Goal: Task Accomplishment & Management: Complete application form

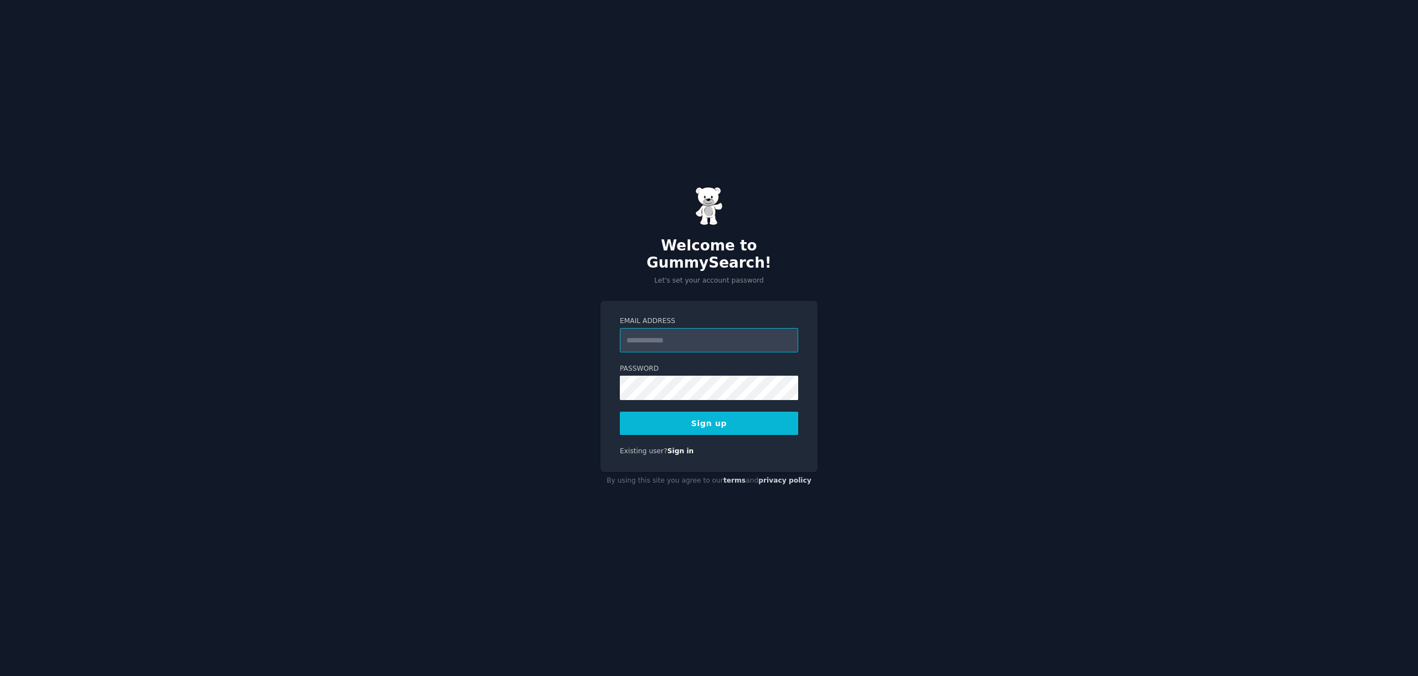
click at [686, 336] on input "Email Address" at bounding box center [709, 340] width 178 height 24
click at [936, 242] on div "Welcome to GummySearch! Let's set your account password Email Address Password …" at bounding box center [709, 338] width 1418 height 676
click at [699, 335] on input "Email Address" at bounding box center [709, 340] width 178 height 24
type input "**********"
click at [0, 675] on com-1password-button at bounding box center [0, 676] width 0 height 0
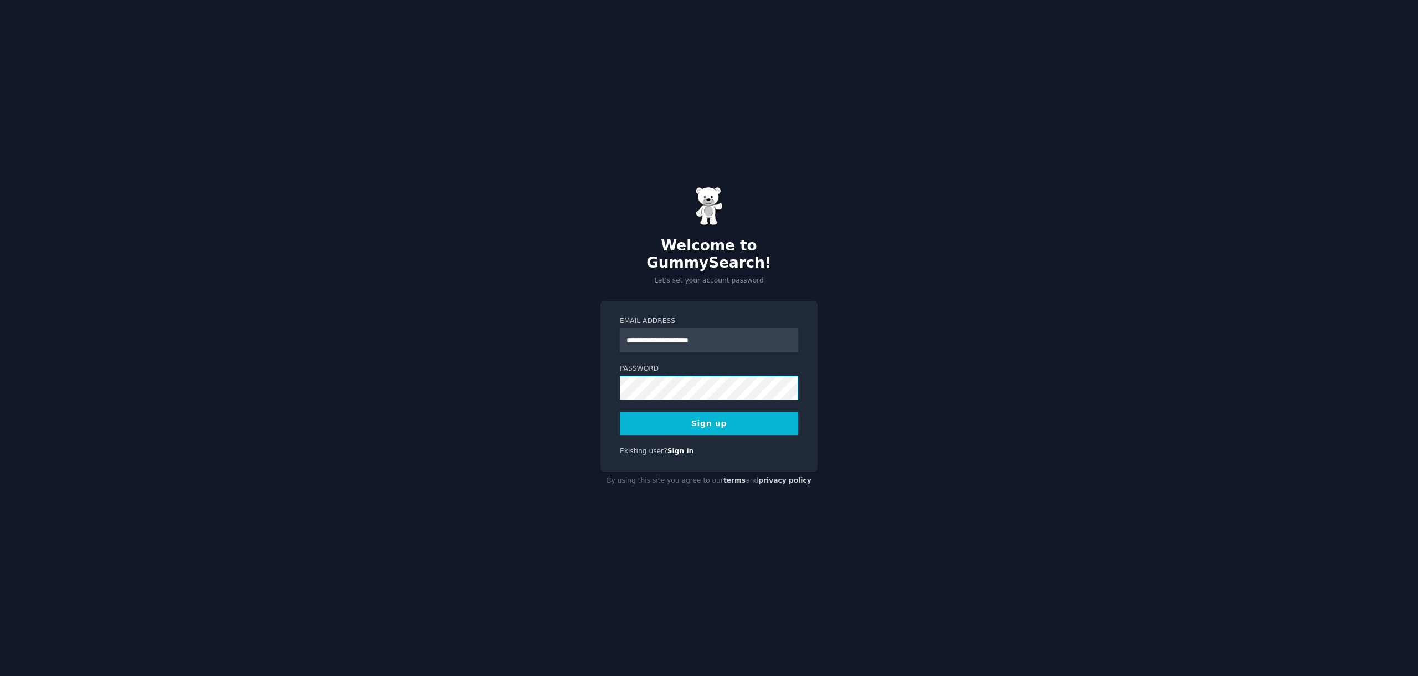
click at [0, 675] on com-1password-button at bounding box center [0, 676] width 0 height 0
click at [964, 329] on div "**********" at bounding box center [709, 338] width 1418 height 676
click at [883, 346] on div "**********" at bounding box center [709, 338] width 1418 height 676
drag, startPoint x: 915, startPoint y: 298, endPoint x: 784, endPoint y: 400, distance: 166.6
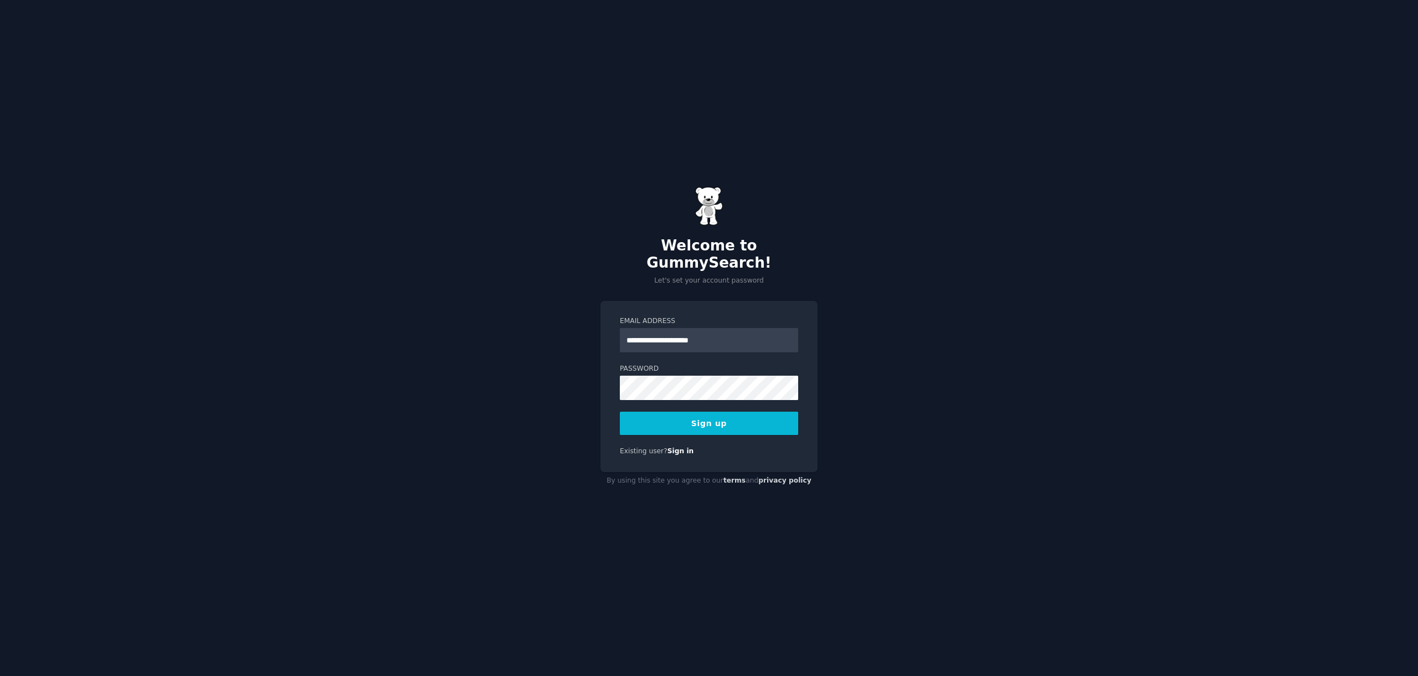
click at [915, 298] on div "**********" at bounding box center [709, 338] width 1418 height 676
click at [0, 675] on com-1password-button at bounding box center [0, 676] width 0 height 0
click at [708, 423] on button "Sign up" at bounding box center [709, 423] width 178 height 23
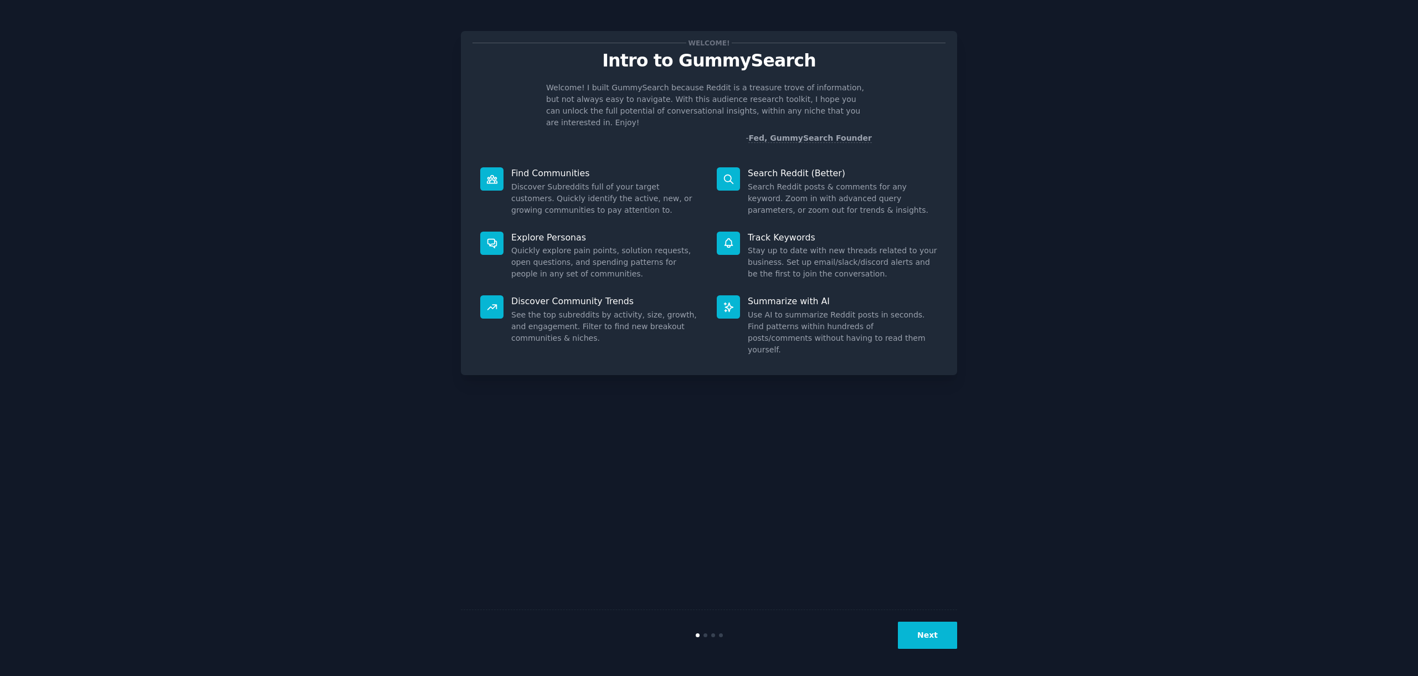
click at [939, 656] on div "Next" at bounding box center [709, 634] width 496 height 51
click at [940, 646] on button "Next" at bounding box center [927, 635] width 59 height 27
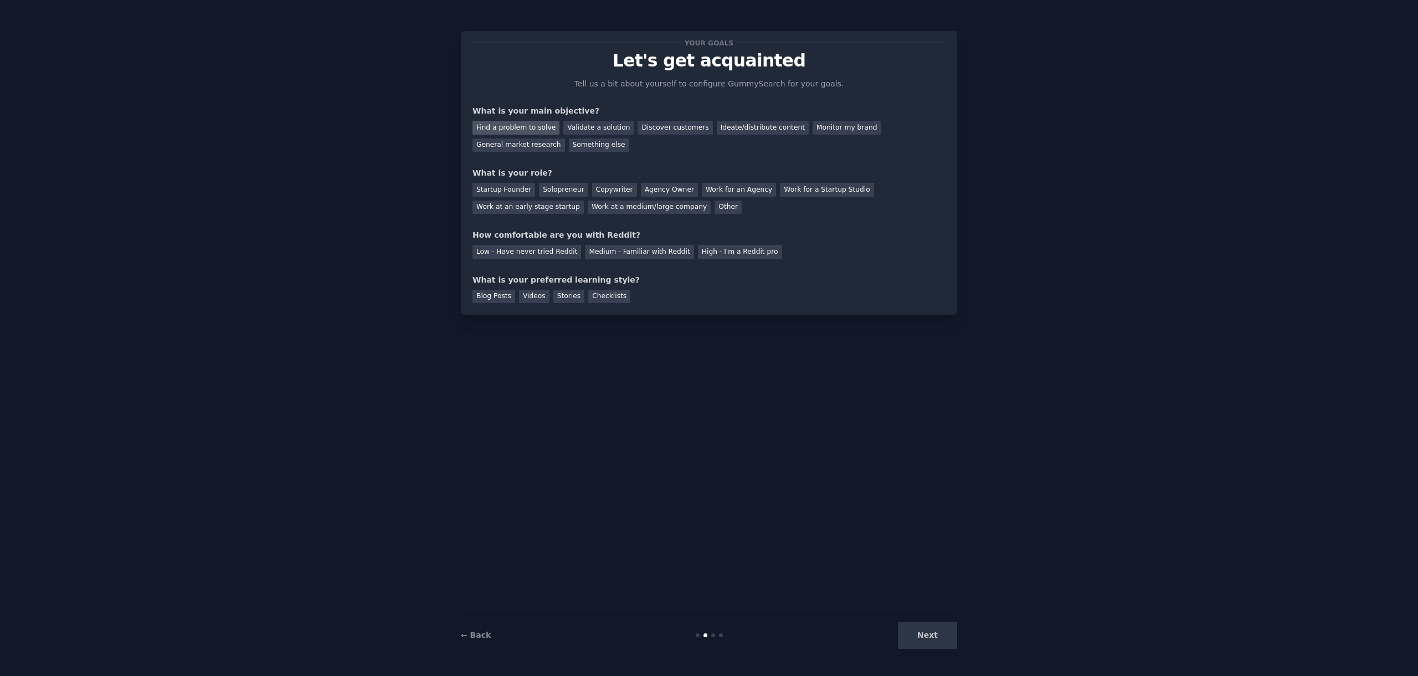
click at [545, 125] on div "Find a problem to solve" at bounding box center [516, 128] width 87 height 14
click at [590, 121] on div "Validate a solution" at bounding box center [598, 128] width 70 height 14
click at [525, 127] on div "Find a problem to solve" at bounding box center [516, 128] width 87 height 14
click at [545, 186] on div "Solopreneur" at bounding box center [563, 190] width 49 height 14
click at [662, 249] on div "Medium - Familiar with Reddit" at bounding box center [639, 252] width 109 height 14
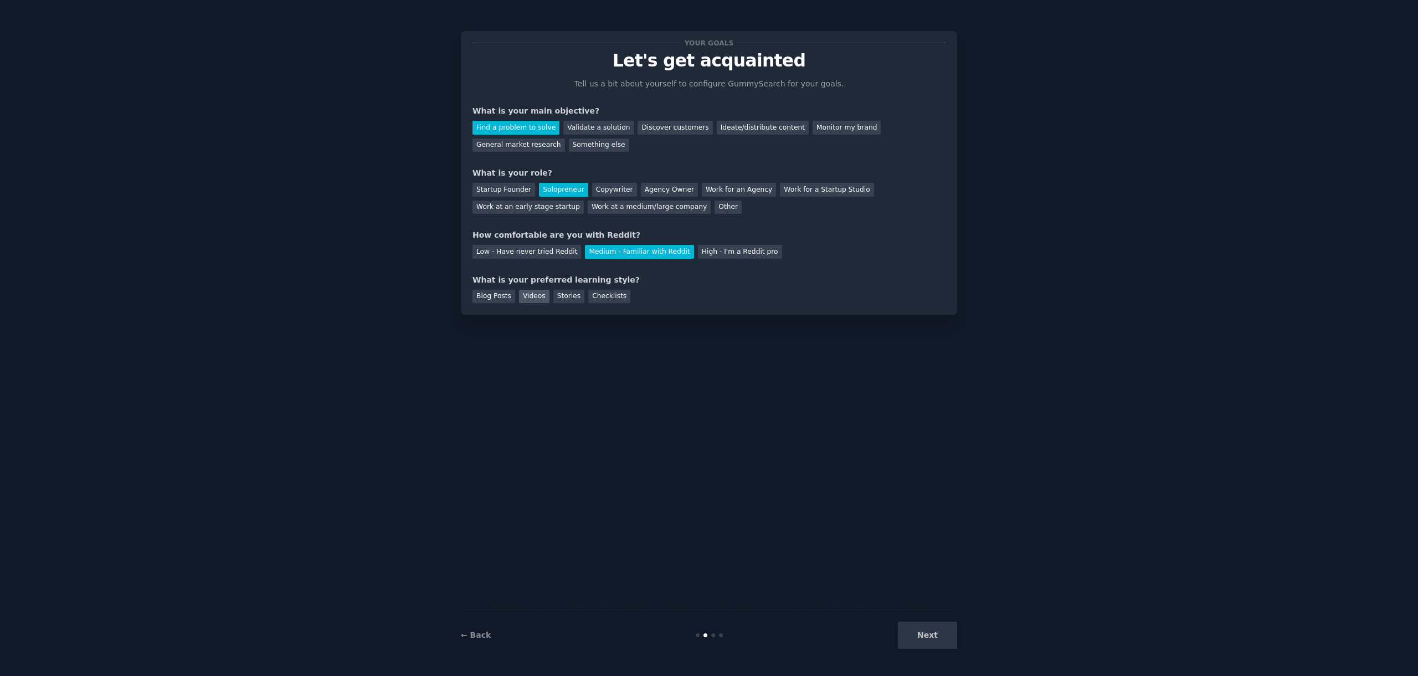
click at [535, 297] on div "Videos" at bounding box center [534, 297] width 30 height 14
click at [935, 634] on button "Next" at bounding box center [927, 635] width 59 height 27
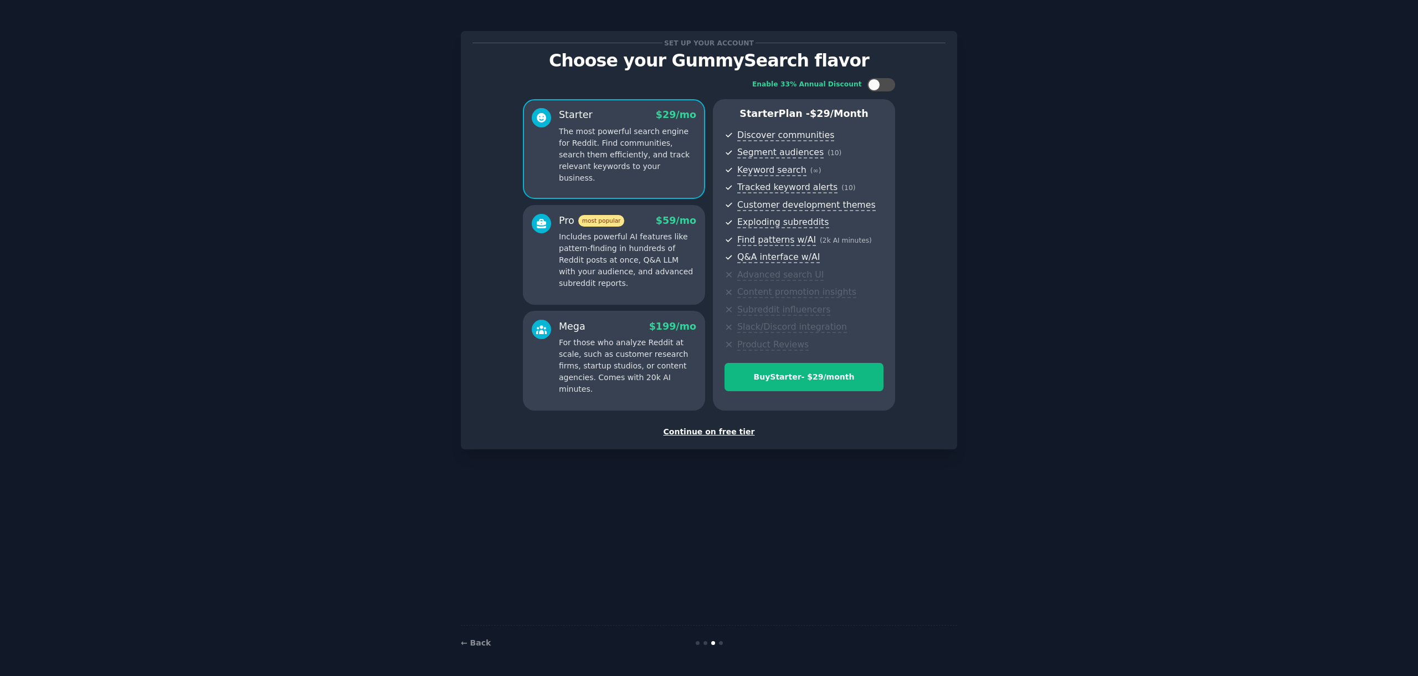
click at [692, 431] on div "Continue on free tier" at bounding box center [709, 432] width 473 height 12
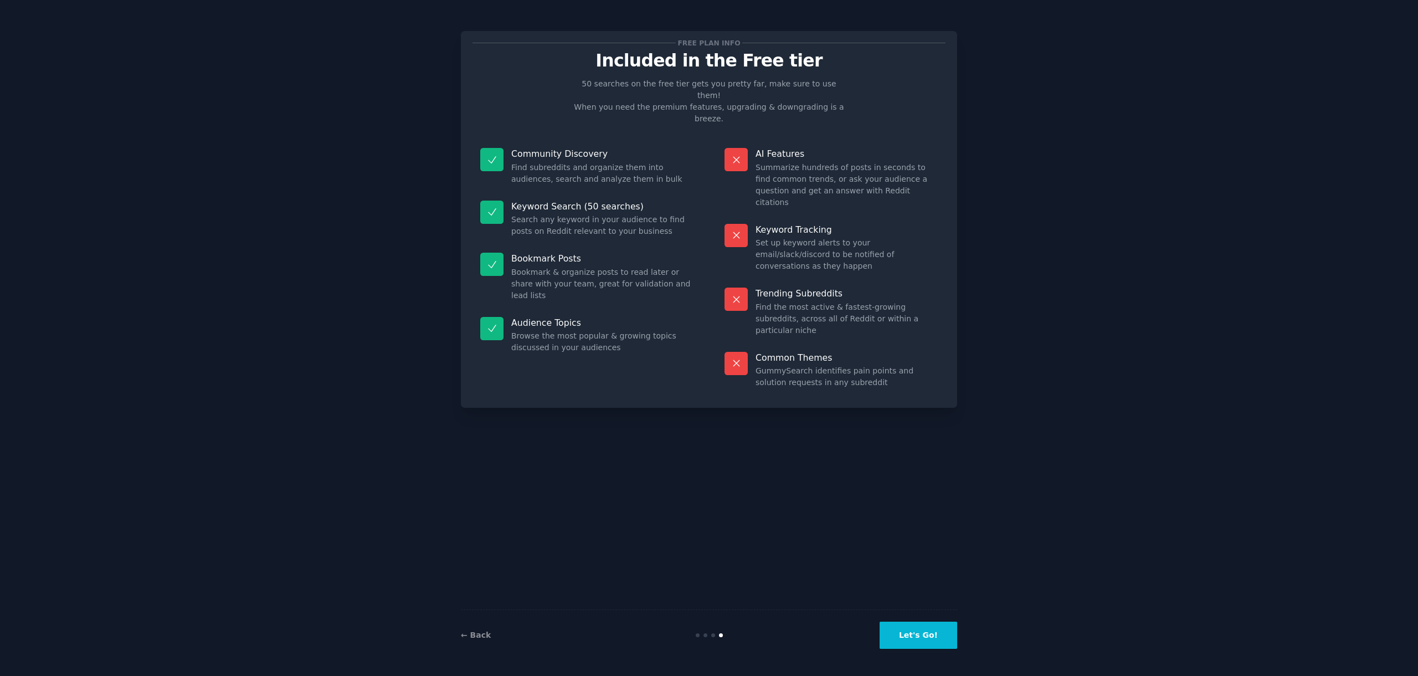
click at [913, 631] on button "Let's Go!" at bounding box center [919, 635] width 78 height 27
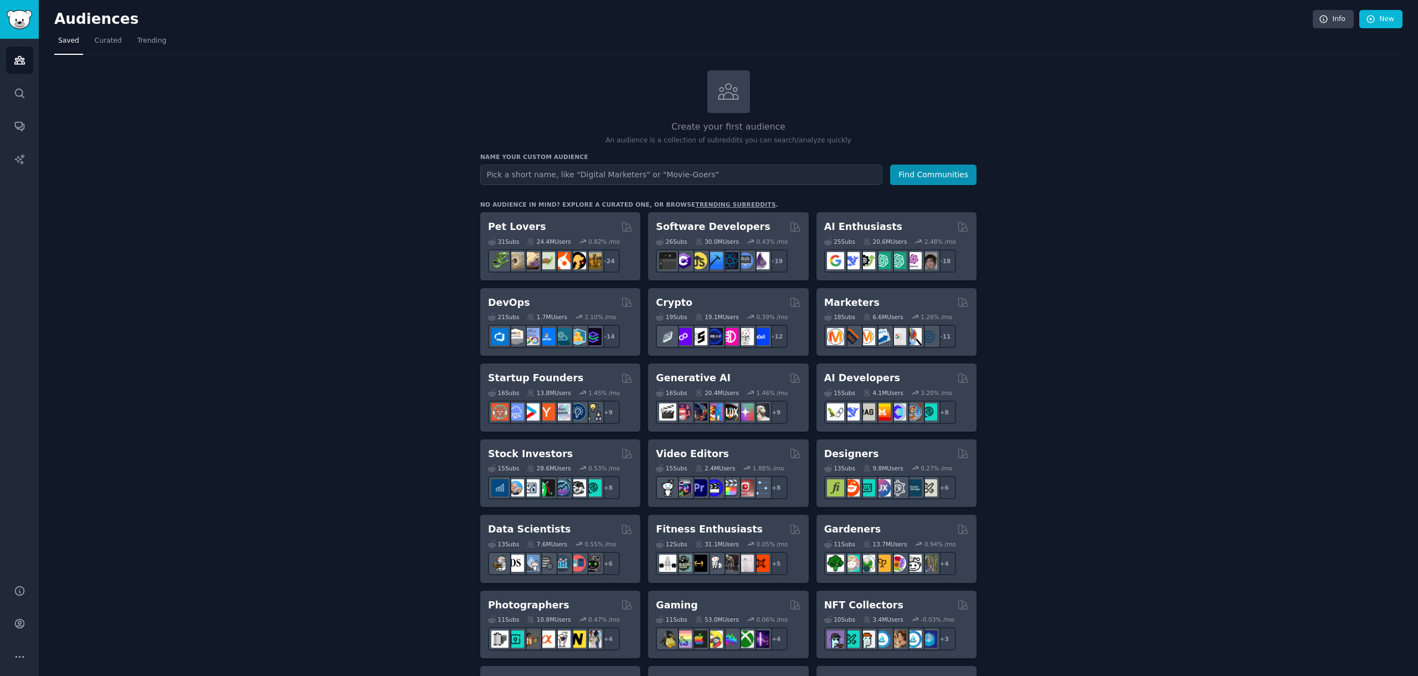
click at [809, 173] on input "text" at bounding box center [681, 175] width 402 height 21
type input "commerz real"
click at [890, 165] on button "Find Communities" at bounding box center [933, 175] width 86 height 21
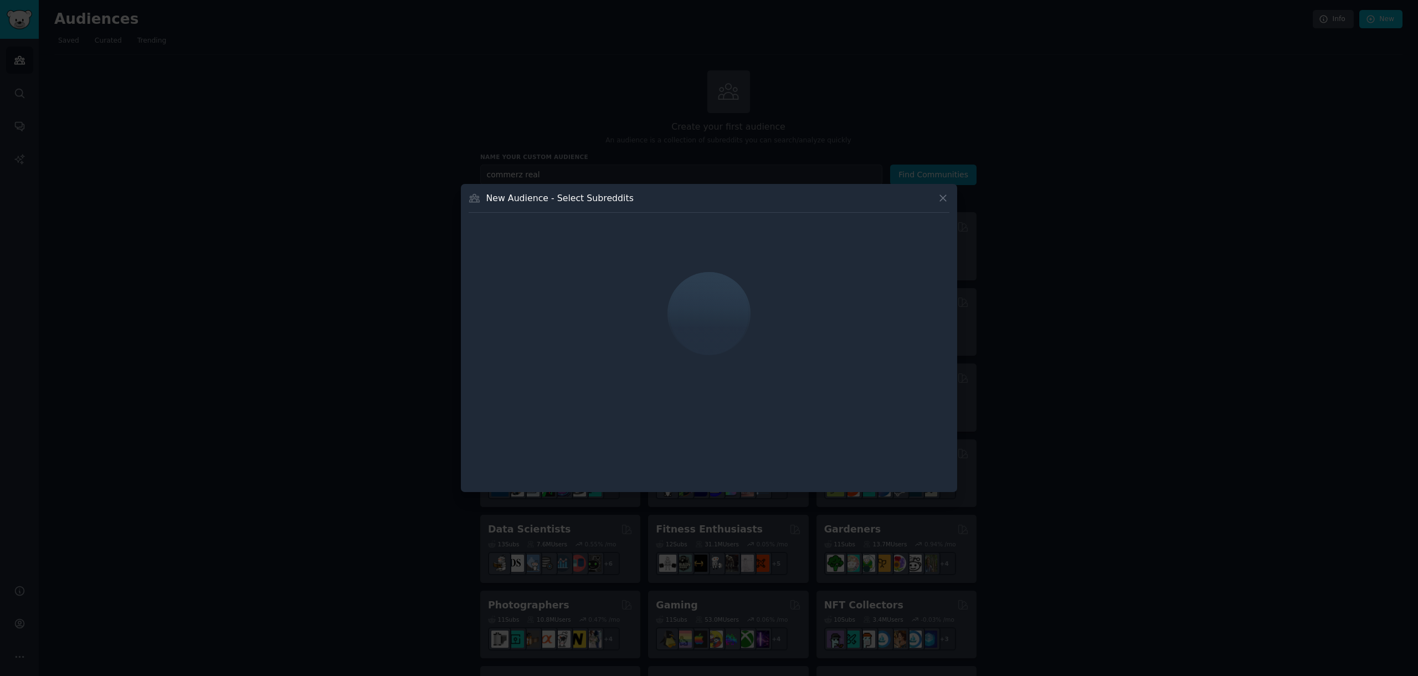
click at [940, 202] on icon at bounding box center [943, 198] width 12 height 12
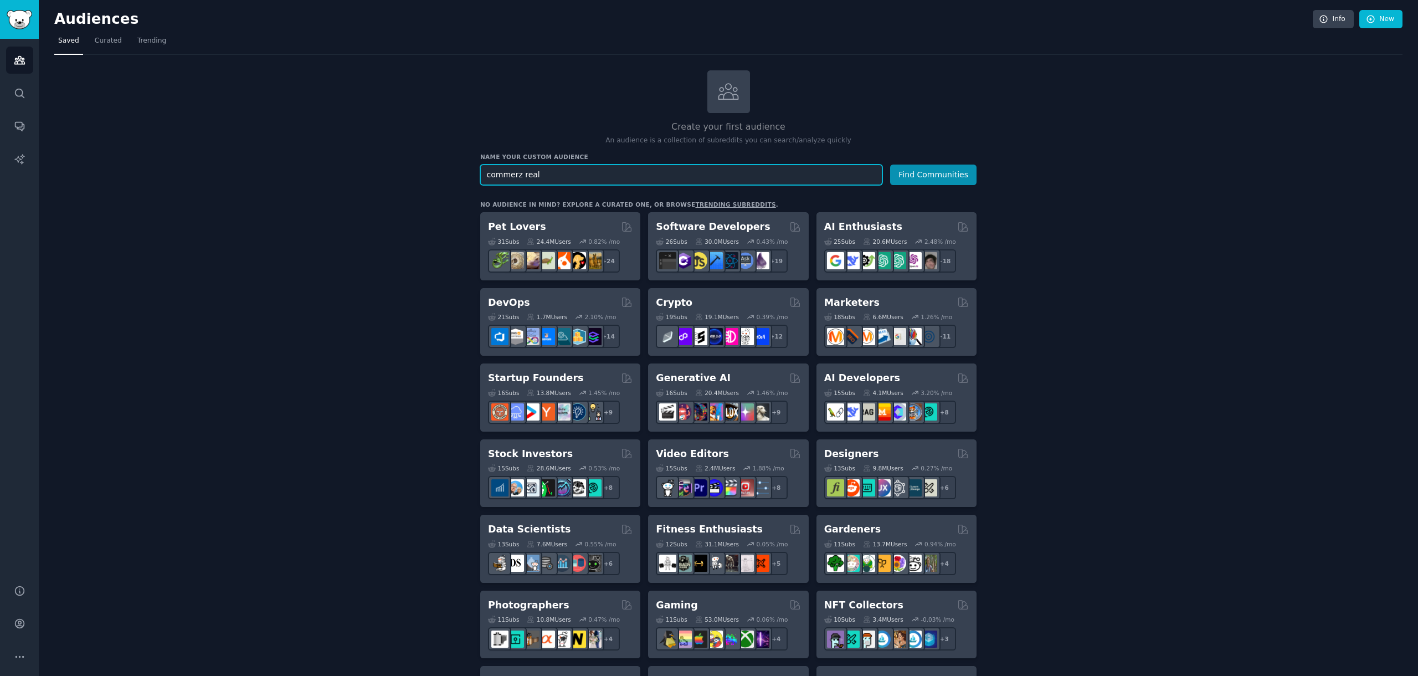
click at [679, 173] on input "commerz real" at bounding box center [681, 175] width 402 height 21
type input "galatasaray"
click at [890, 165] on button "Find Communities" at bounding box center [933, 175] width 86 height 21
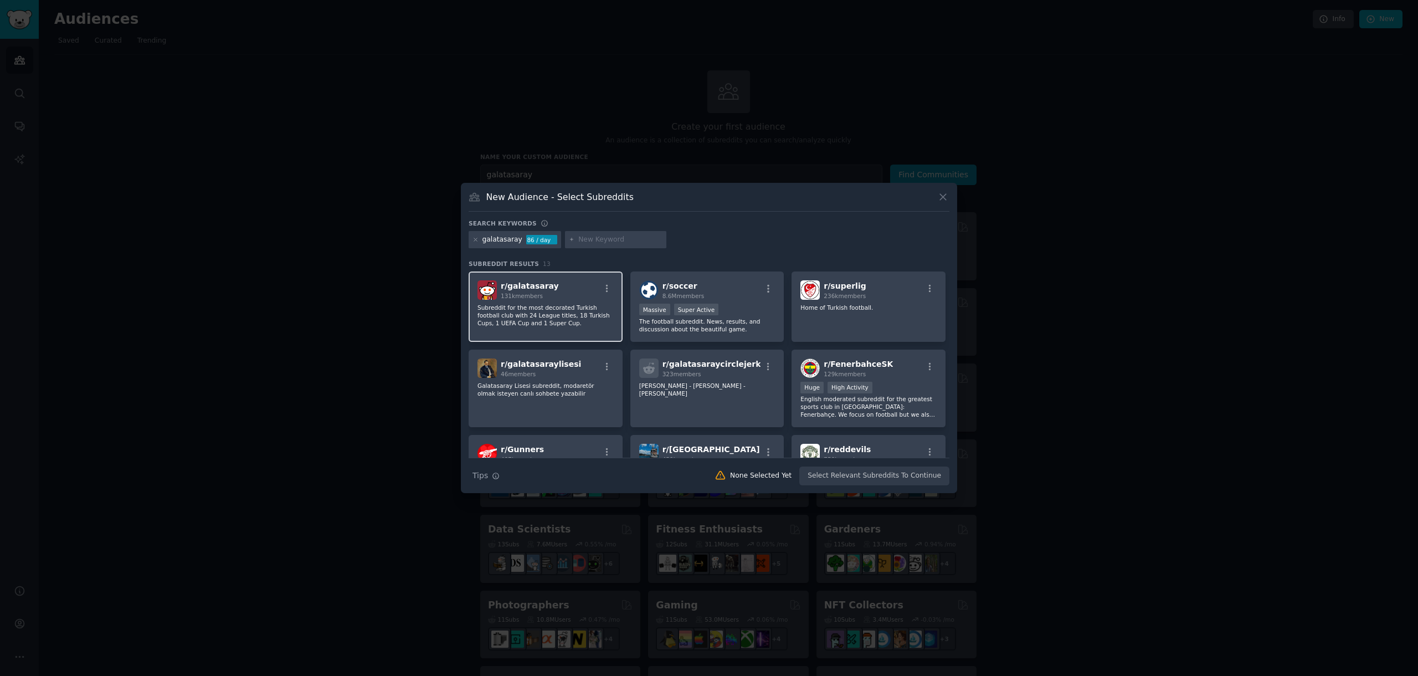
click at [545, 310] on p "Subreddit for the most decorated Turkish football club with 24 League titles, 1…" at bounding box center [546, 315] width 136 height 23
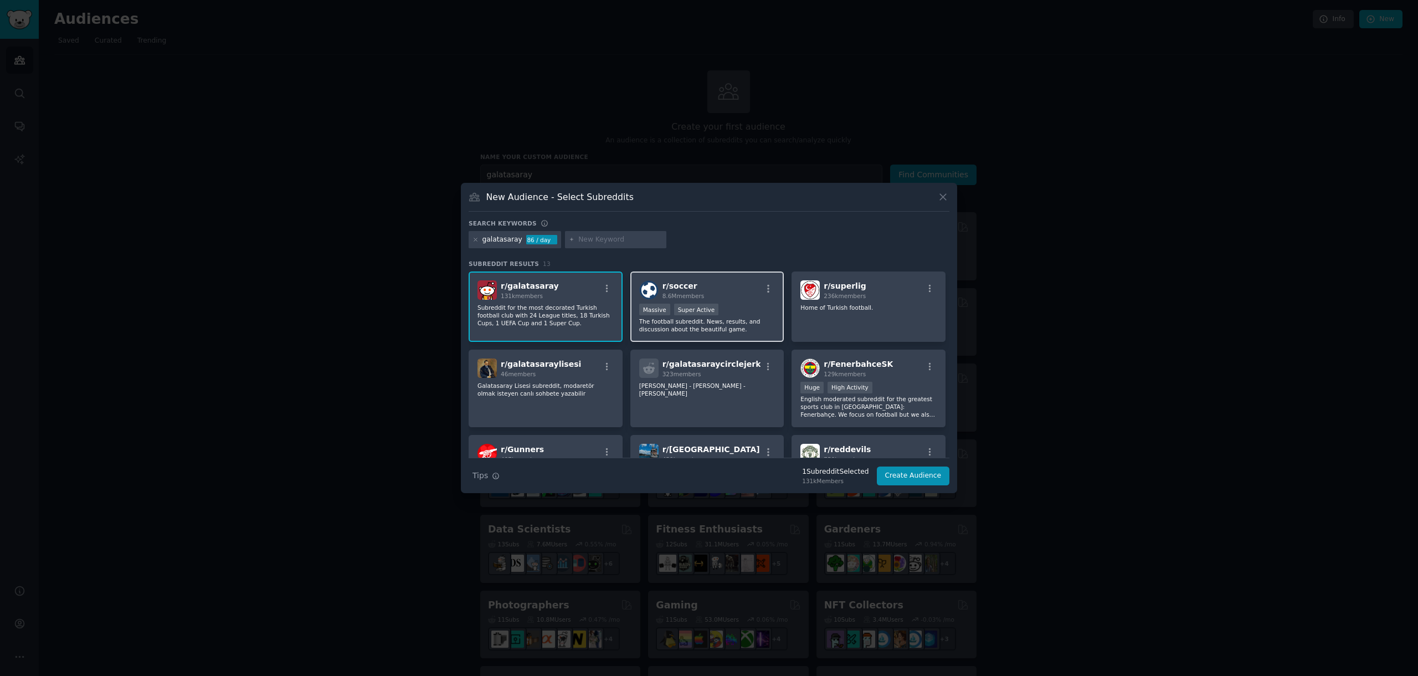
click at [716, 298] on div "r/ soccer 8.6M members" at bounding box center [707, 289] width 136 height 19
click at [872, 304] on p "Home of Turkish football." at bounding box center [869, 308] width 136 height 8
click at [915, 476] on button "Create Audience" at bounding box center [913, 476] width 73 height 19
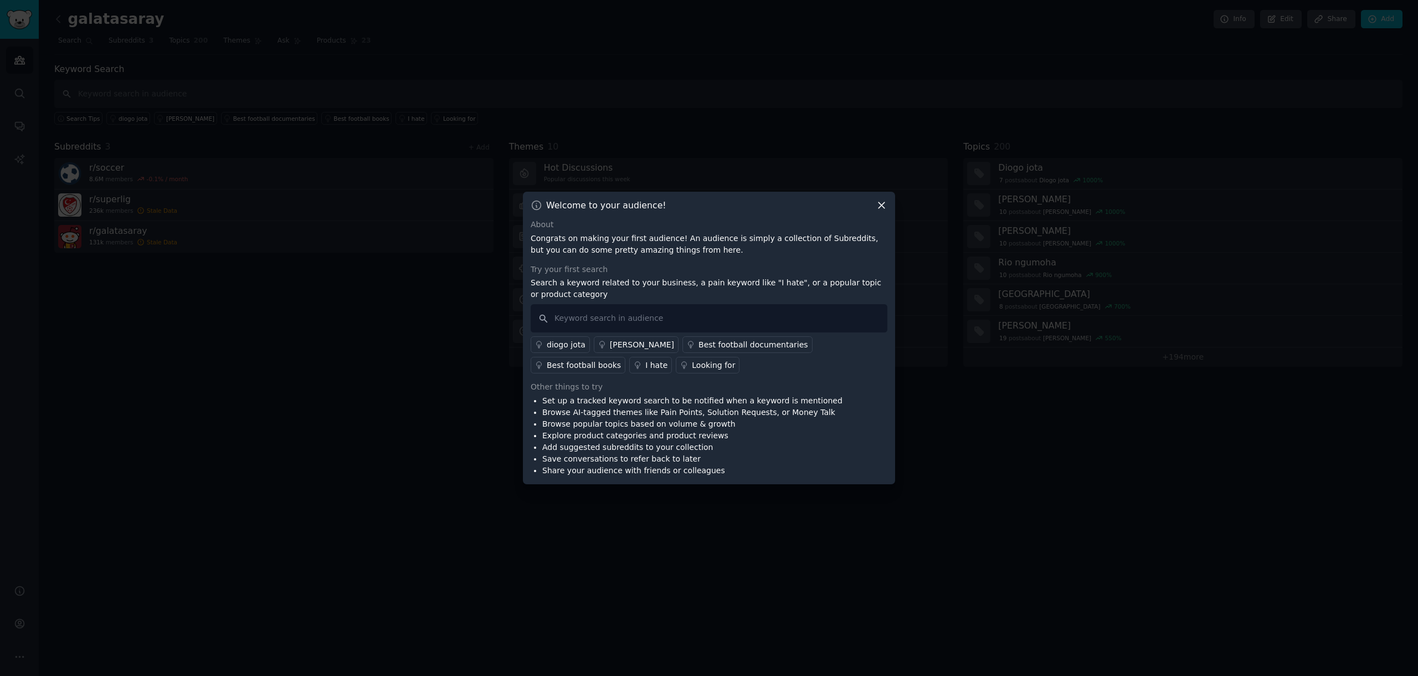
drag, startPoint x: 885, startPoint y: 204, endPoint x: 836, endPoint y: 292, distance: 100.7
click at [837, 291] on div "Welcome to your audience! About Congrats on making your first audience! An audi…" at bounding box center [709, 338] width 372 height 293
click at [802, 316] on input "text" at bounding box center [709, 318] width 357 height 28
click at [882, 204] on icon at bounding box center [882, 206] width 6 height 6
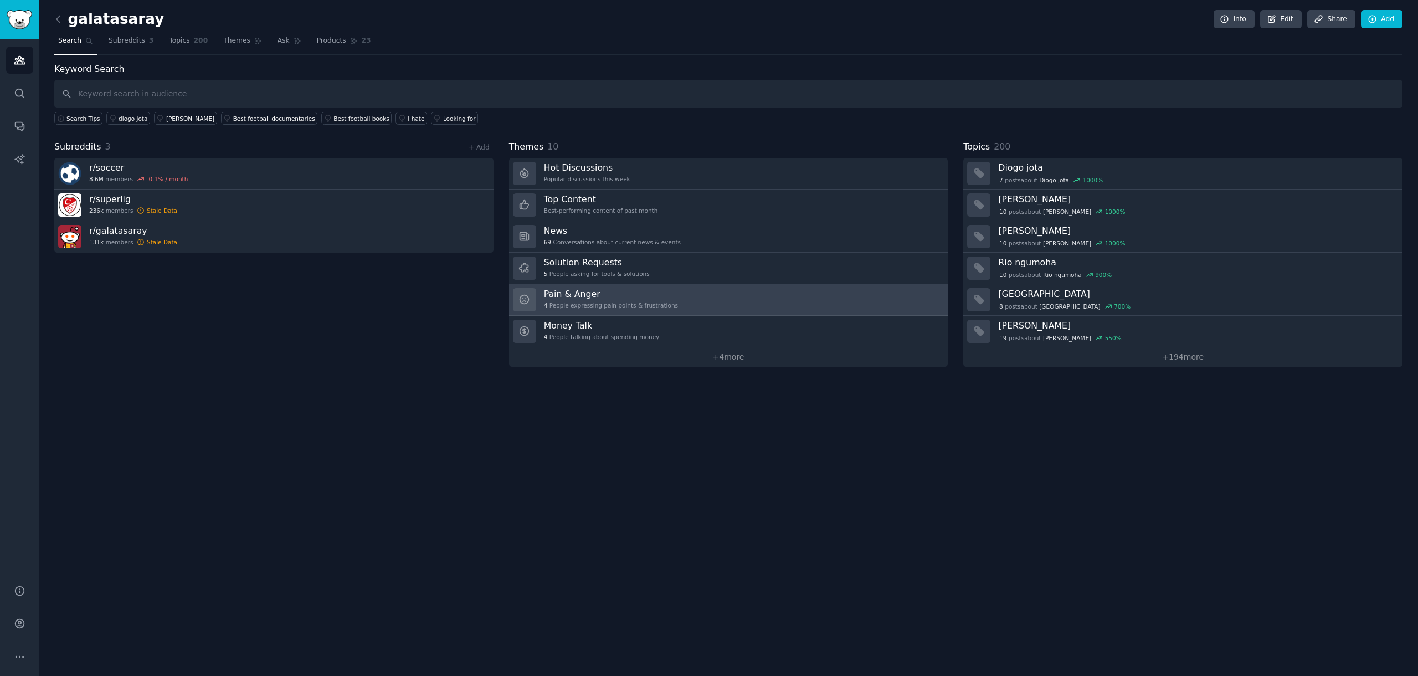
click at [732, 293] on link "Pain & Anger 4 People expressing pain points & frustrations" at bounding box center [728, 300] width 439 height 32
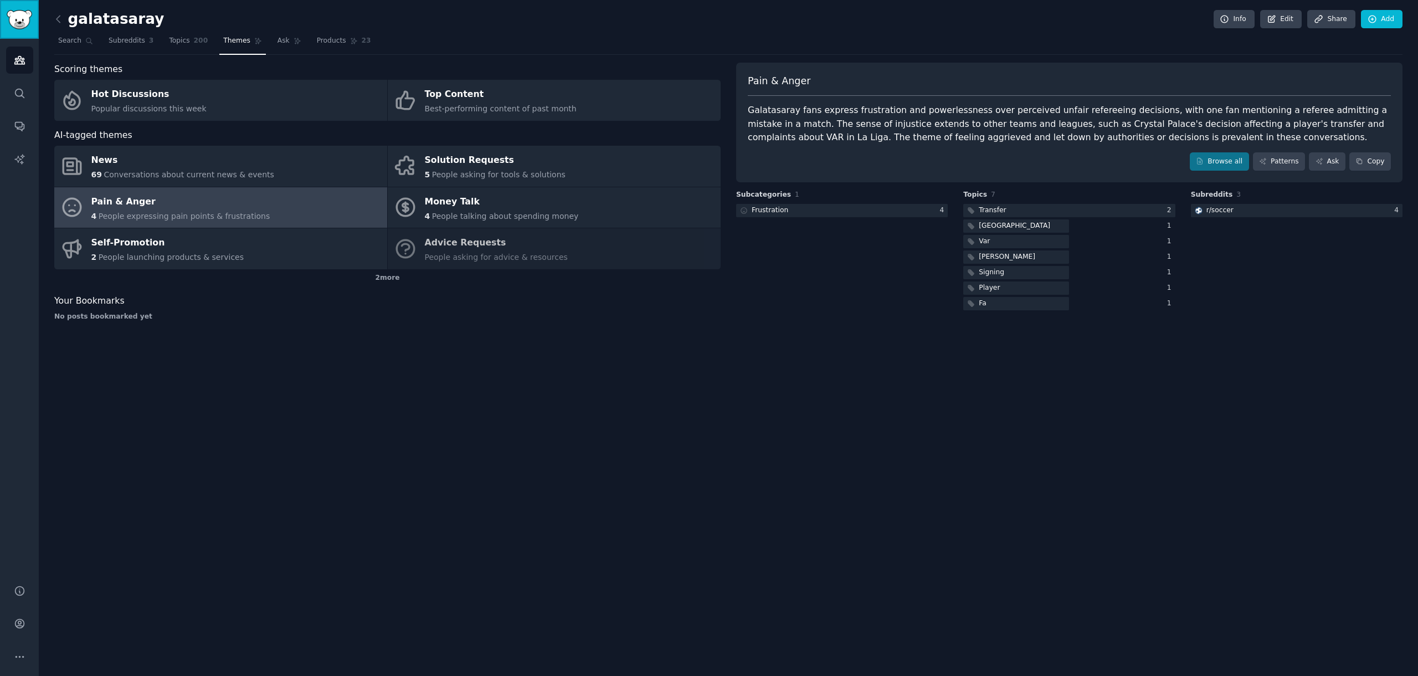
click at [20, 23] on img "Sidebar" at bounding box center [19, 19] width 25 height 19
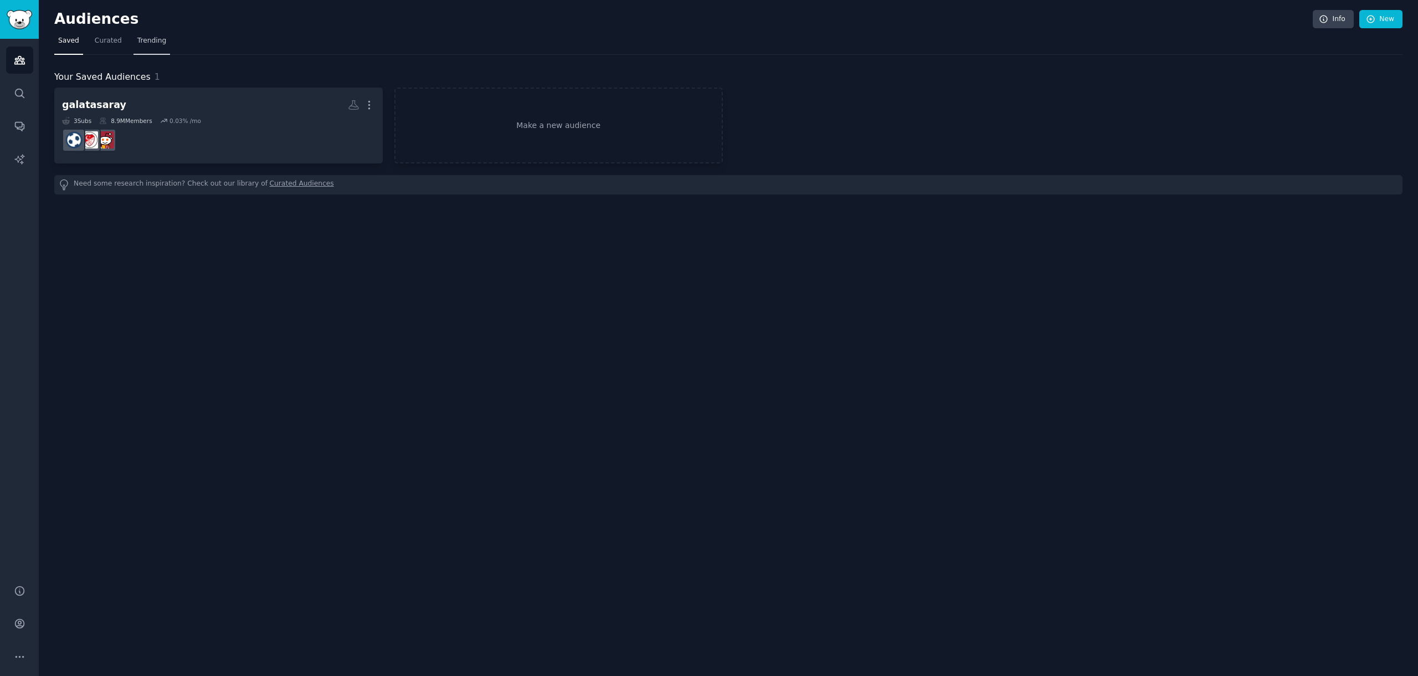
click at [163, 49] on link "Trending" at bounding box center [152, 43] width 37 height 23
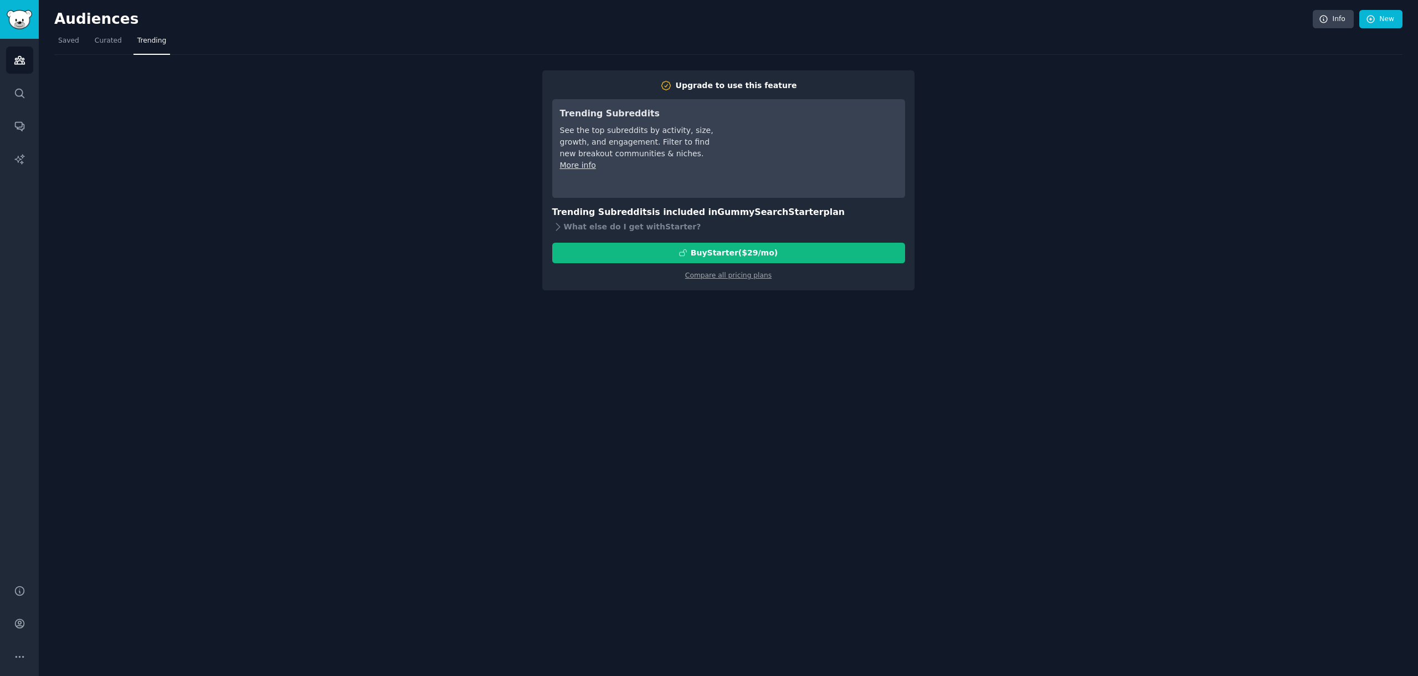
click at [1169, 192] on div "Upgrade to use this feature Trending Subreddits See the top subreddits by activ…" at bounding box center [728, 172] width 1349 height 235
click at [268, 464] on div "Audiences Info New Saved Curated Trending Upgrade to use this feature Trending …" at bounding box center [729, 338] width 1380 height 676
click at [60, 39] on span "Saved" at bounding box center [68, 41] width 21 height 10
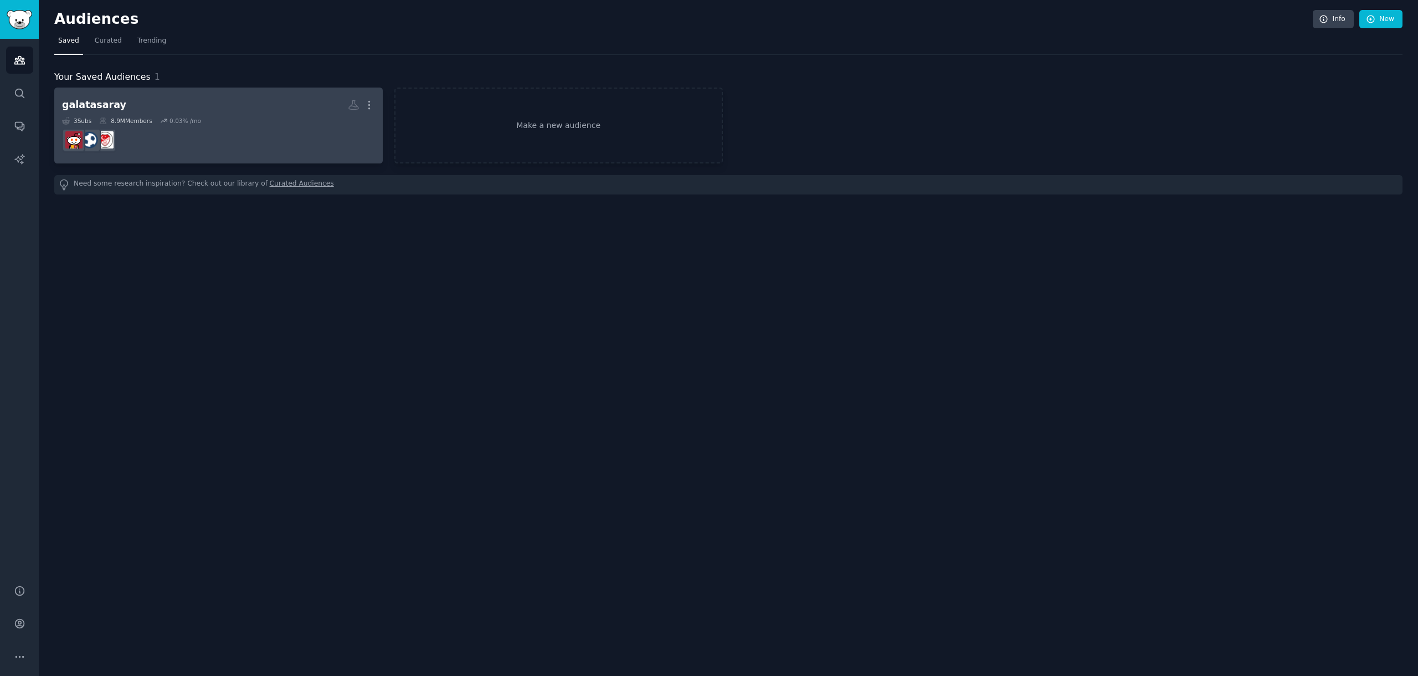
click at [201, 92] on link "galatasaray More 3 Sub s 8.9M Members 0.03 % /mo" at bounding box center [218, 126] width 329 height 76
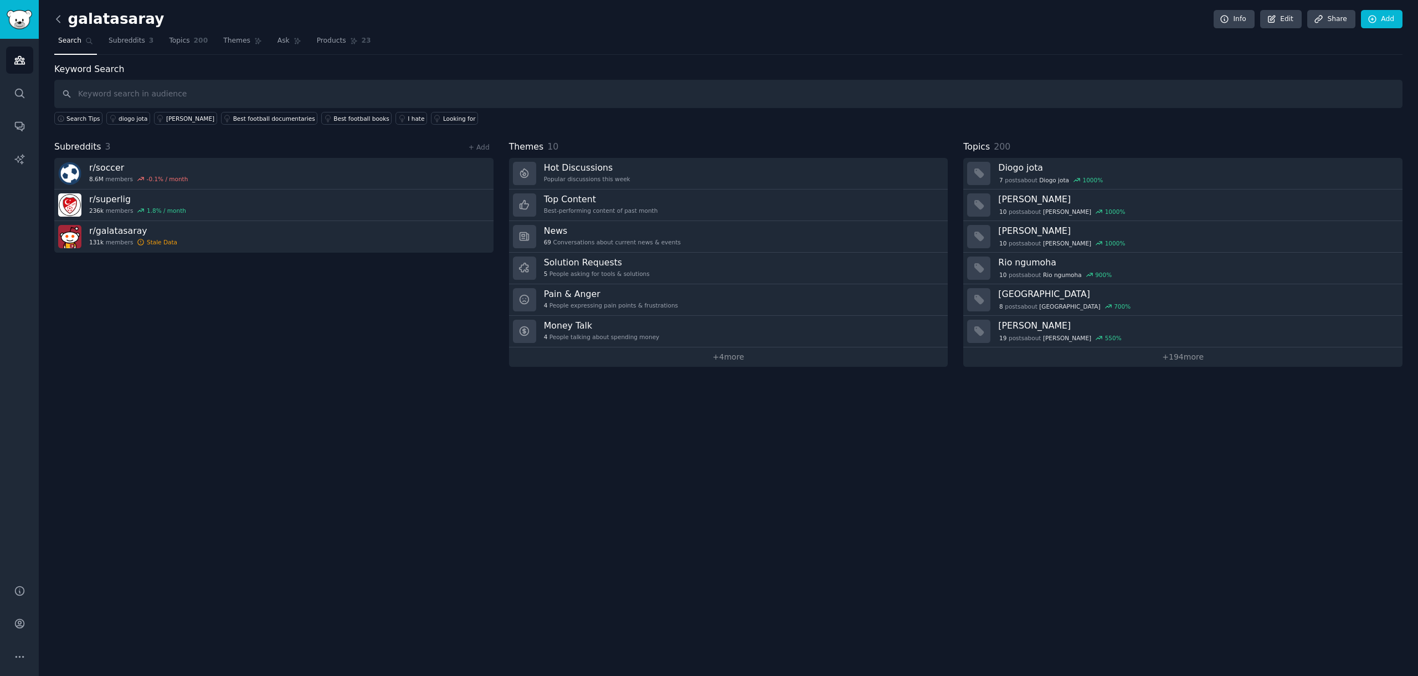
click at [61, 22] on icon at bounding box center [59, 19] width 12 height 12
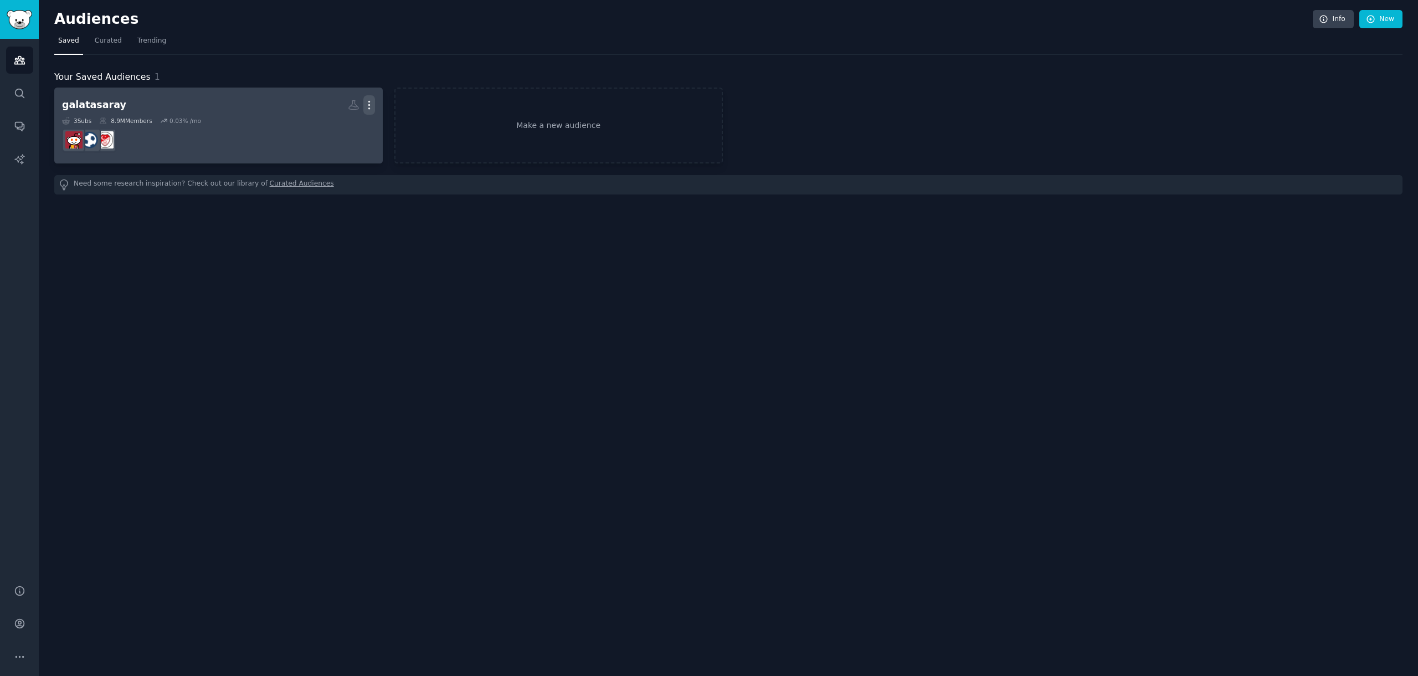
click at [370, 107] on icon "button" at bounding box center [368, 105] width 1 height 8
click at [347, 108] on link "View" at bounding box center [331, 109] width 53 height 23
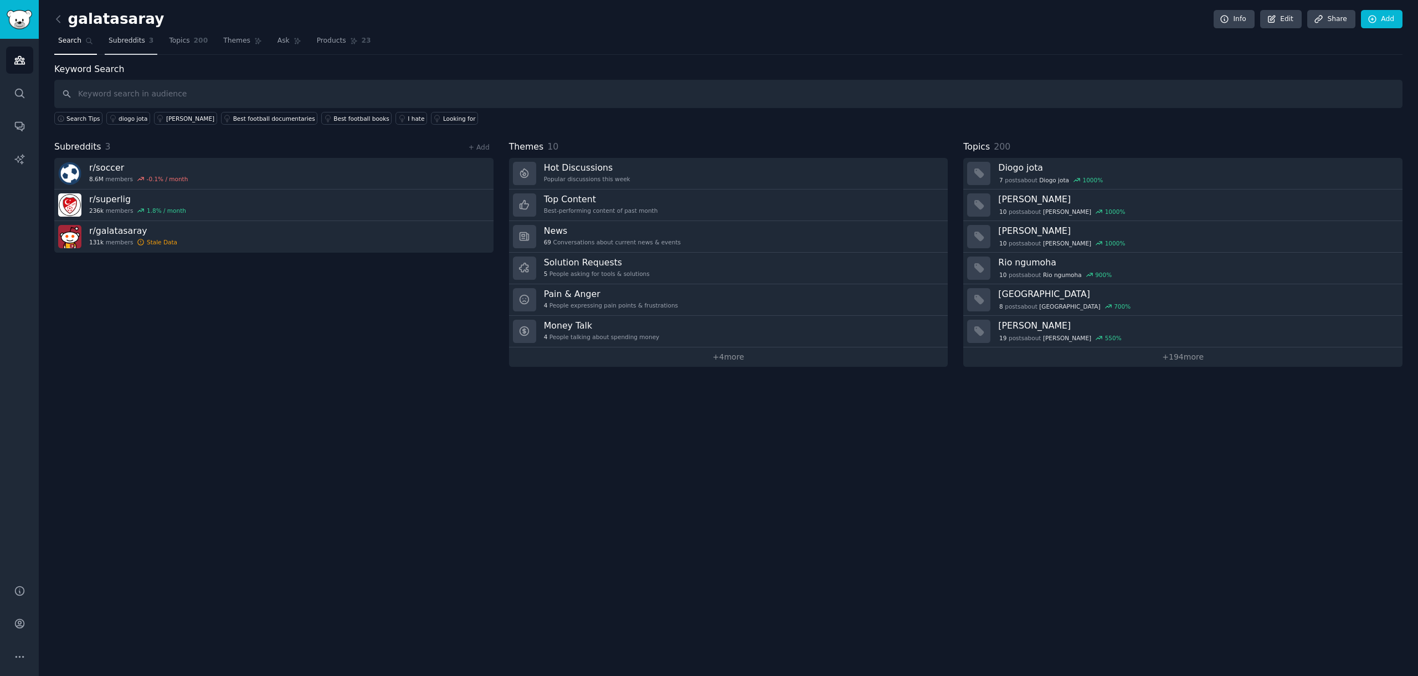
click at [131, 43] on span "Subreddits" at bounding box center [127, 41] width 37 height 10
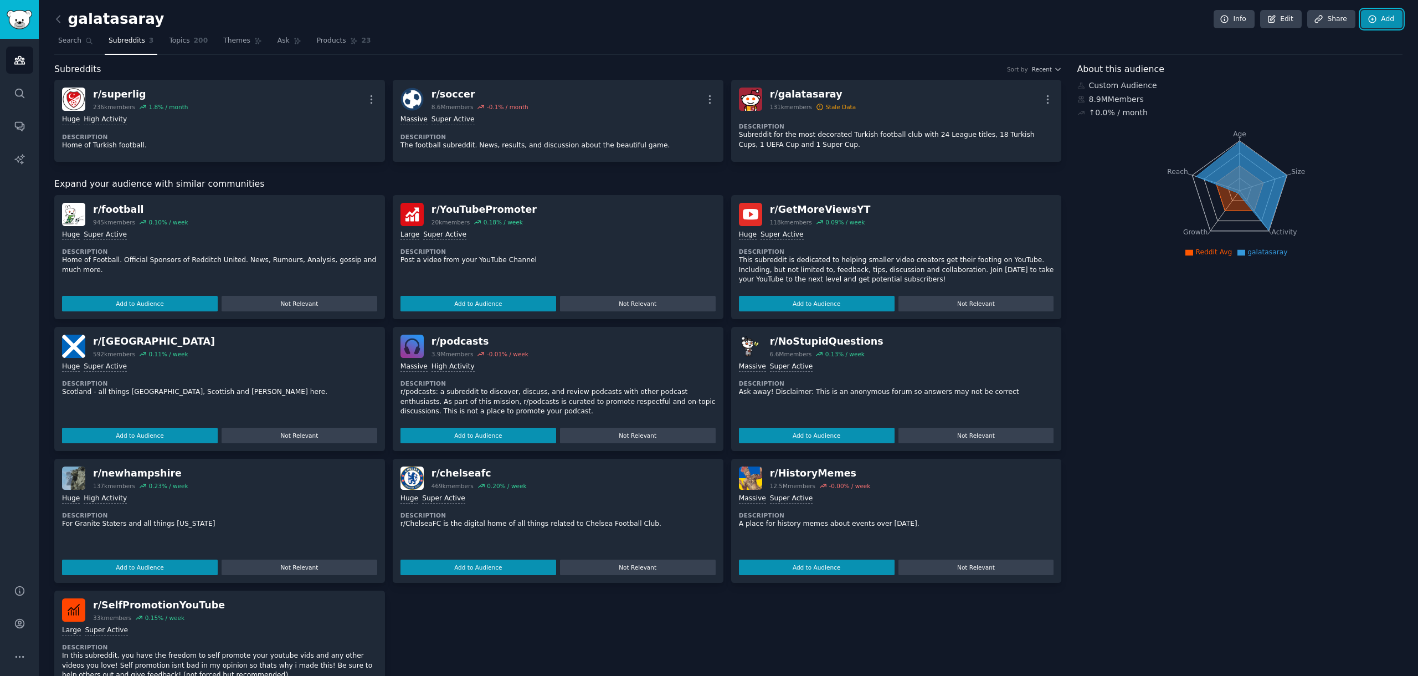
click at [1376, 17] on link "Add" at bounding box center [1382, 19] width 42 height 19
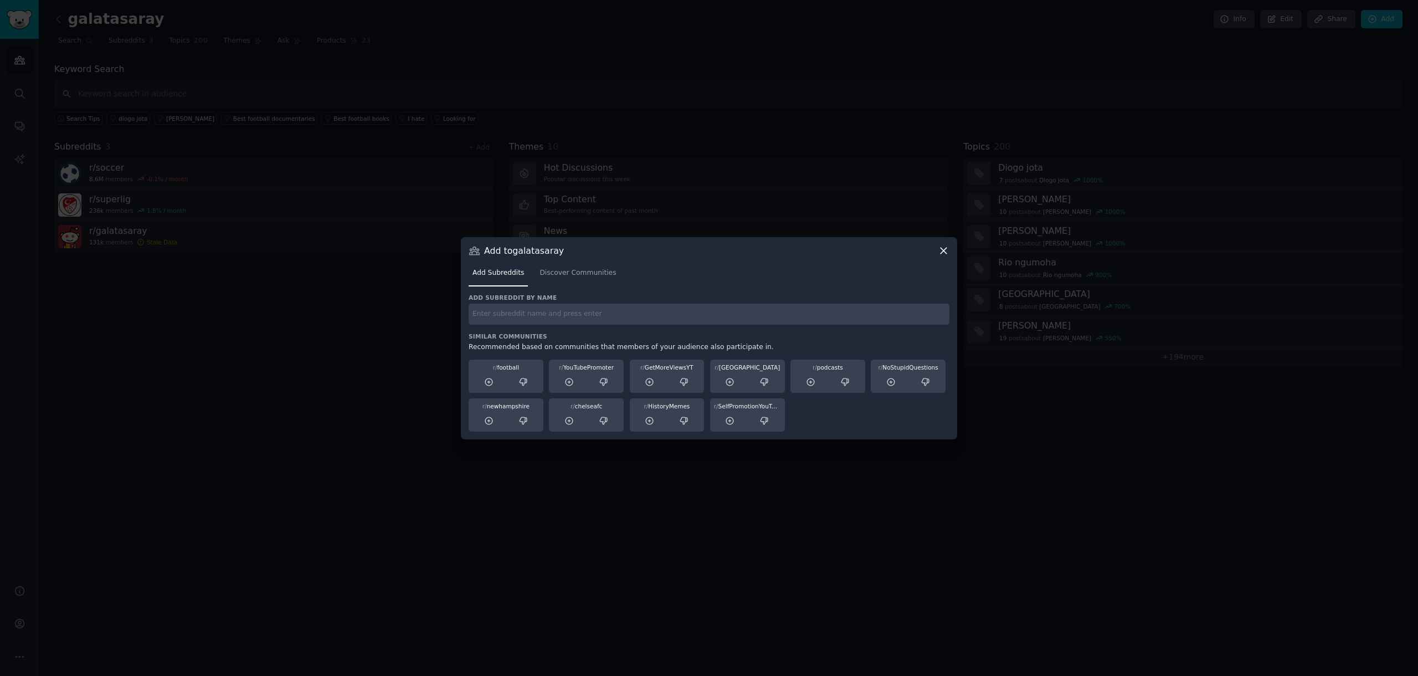
click at [638, 315] on input "text" at bounding box center [709, 315] width 481 height 22
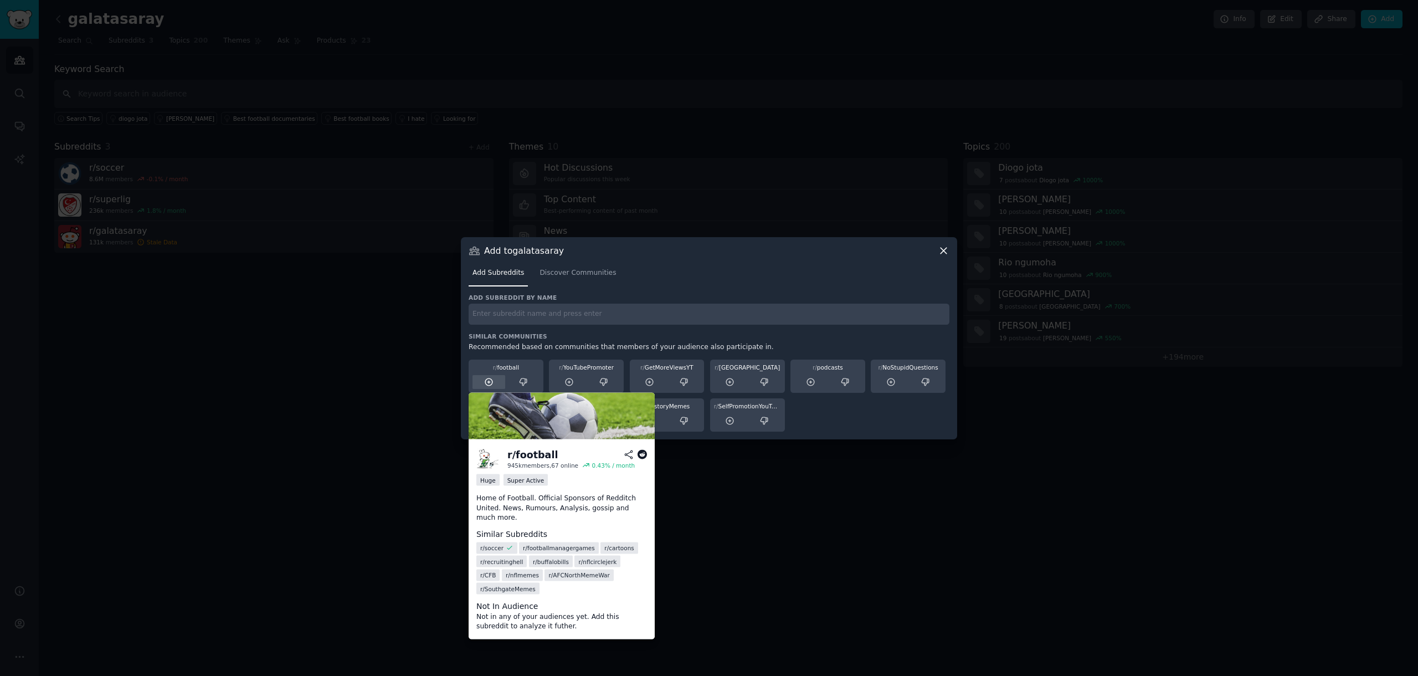
click at [489, 382] on icon at bounding box center [489, 382] width 10 height 10
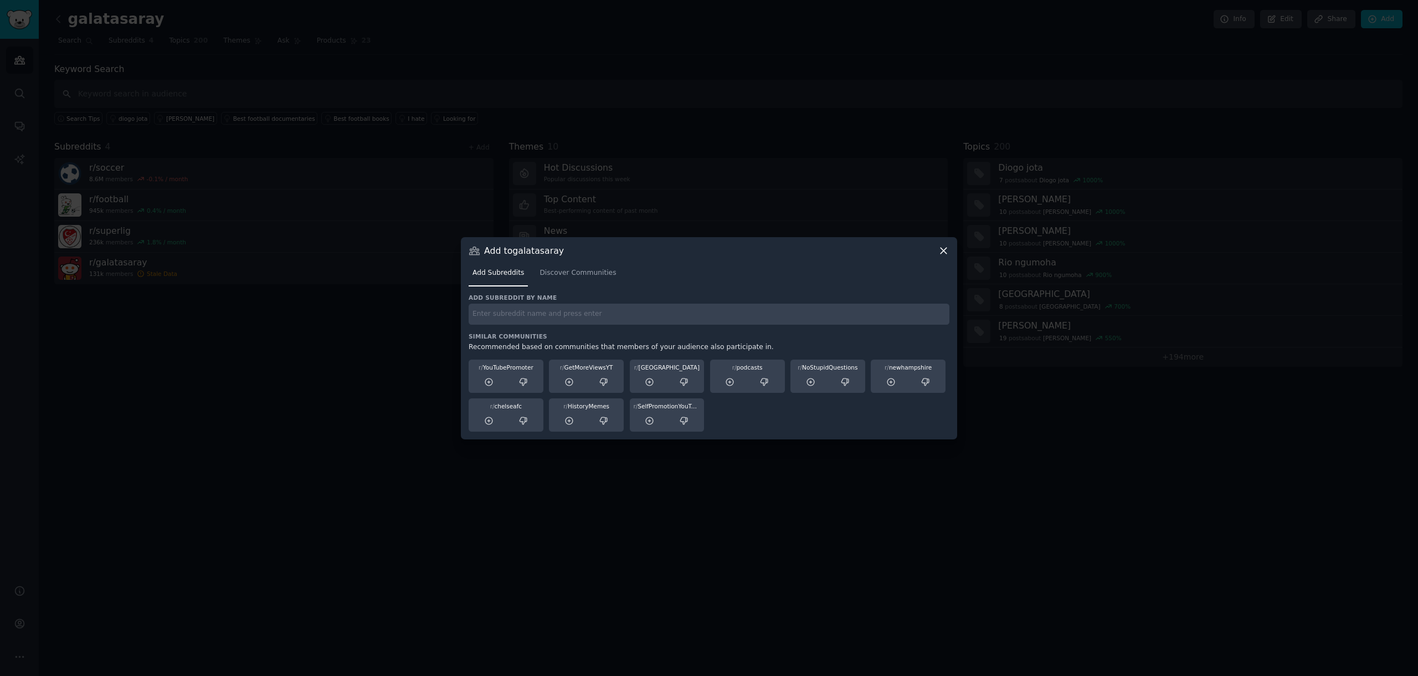
click at [942, 251] on icon at bounding box center [944, 251] width 6 height 6
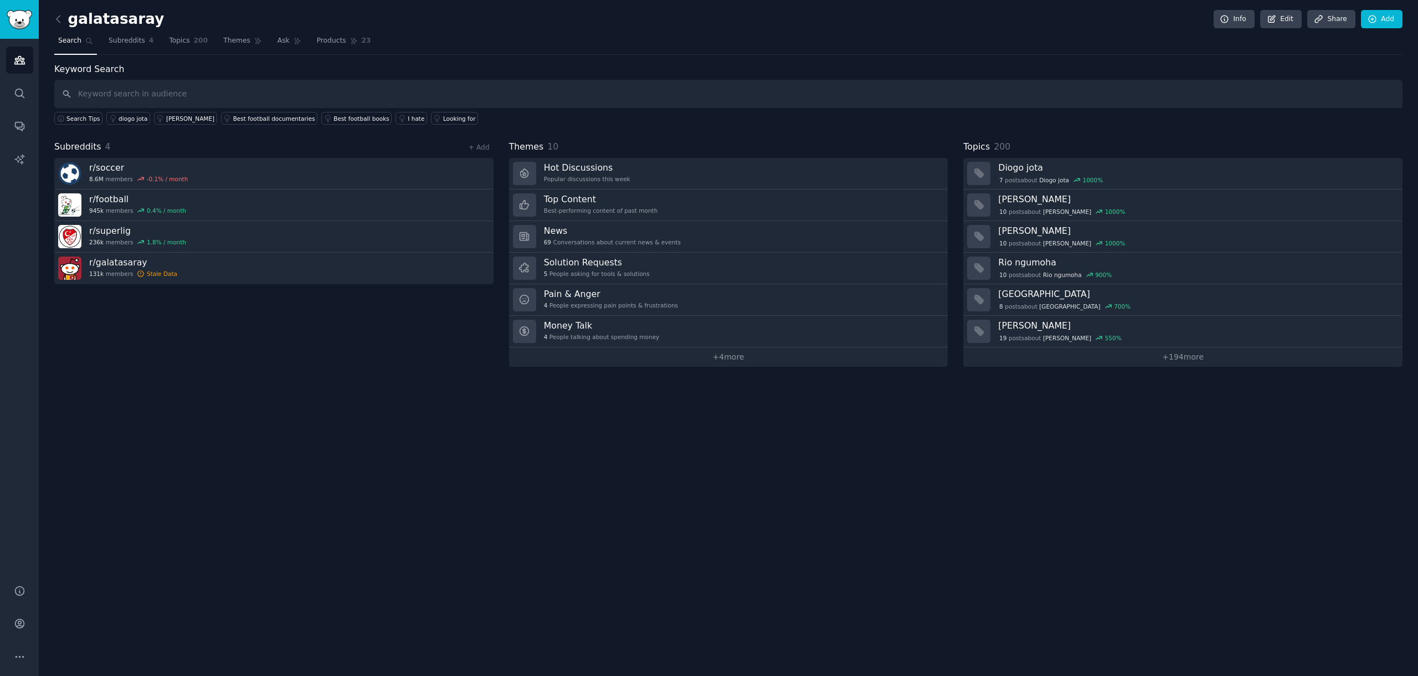
click at [1252, 486] on div "galatasaray Info Edit Share Add Search Subreddits 4 Topics 200 Themes Ask Produ…" at bounding box center [729, 338] width 1380 height 676
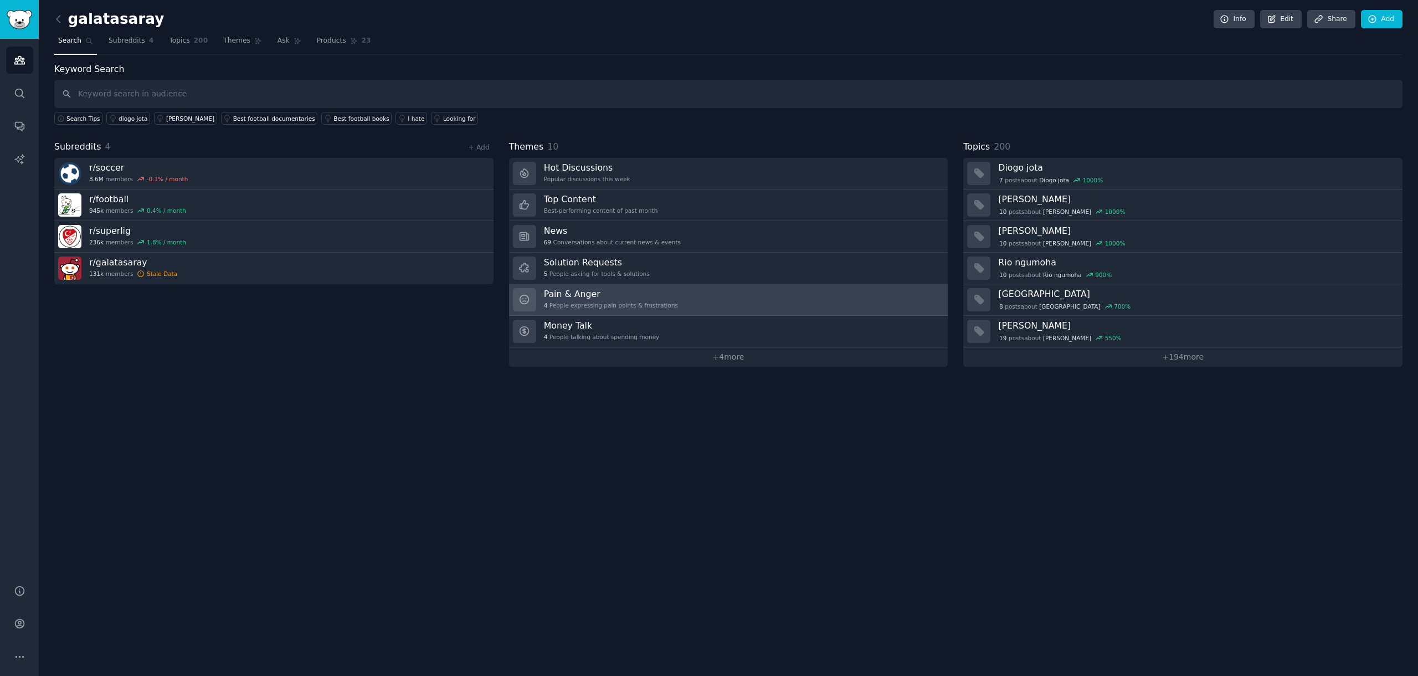
click at [658, 286] on link "Pain & Anger 4 People expressing pain points & frustrations" at bounding box center [728, 300] width 439 height 32
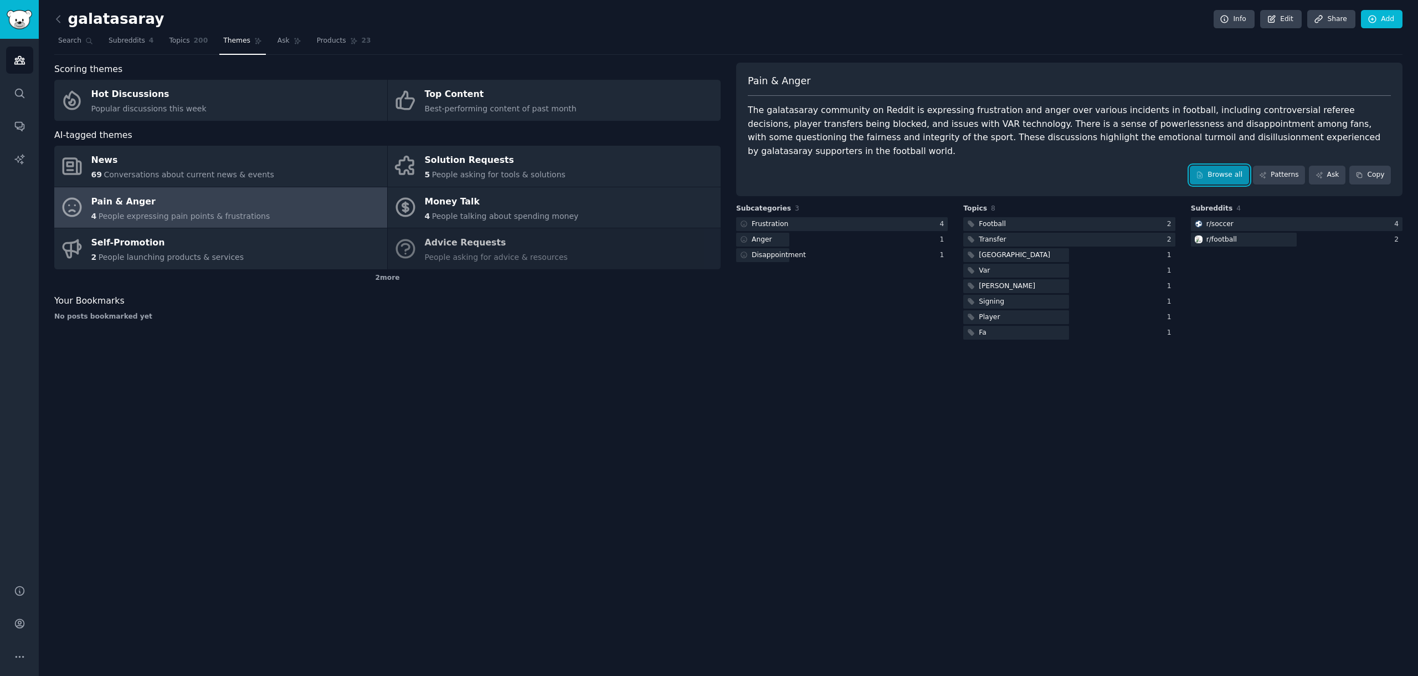
click at [1215, 166] on link "Browse all" at bounding box center [1219, 175] width 59 height 19
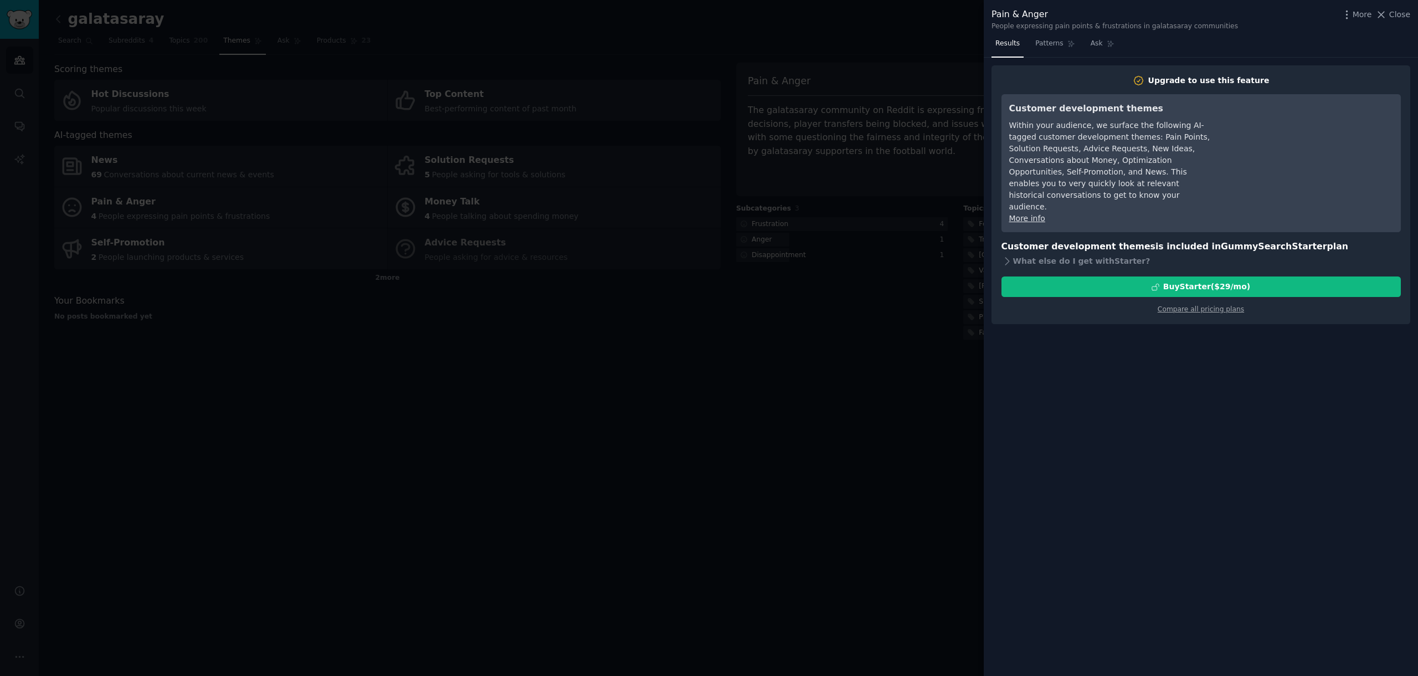
click at [795, 190] on div at bounding box center [709, 338] width 1418 height 676
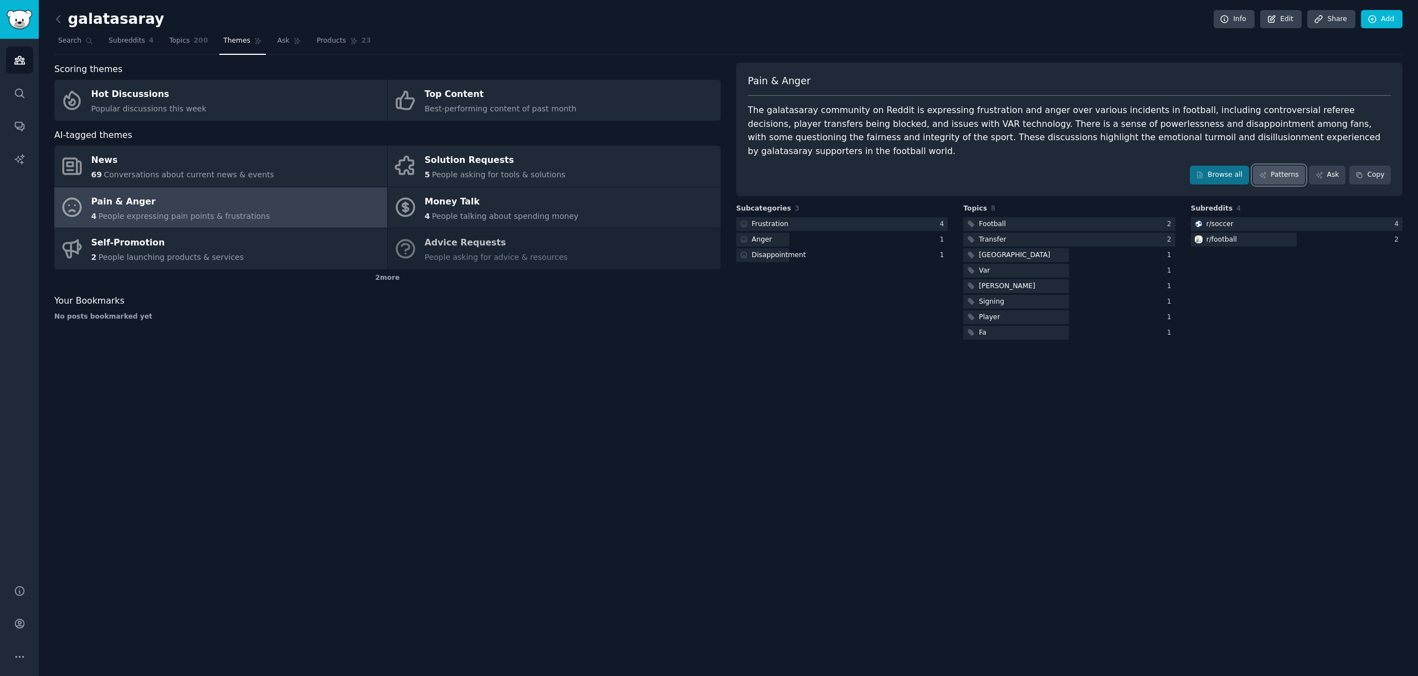
click at [1284, 166] on link "Patterns" at bounding box center [1279, 175] width 52 height 19
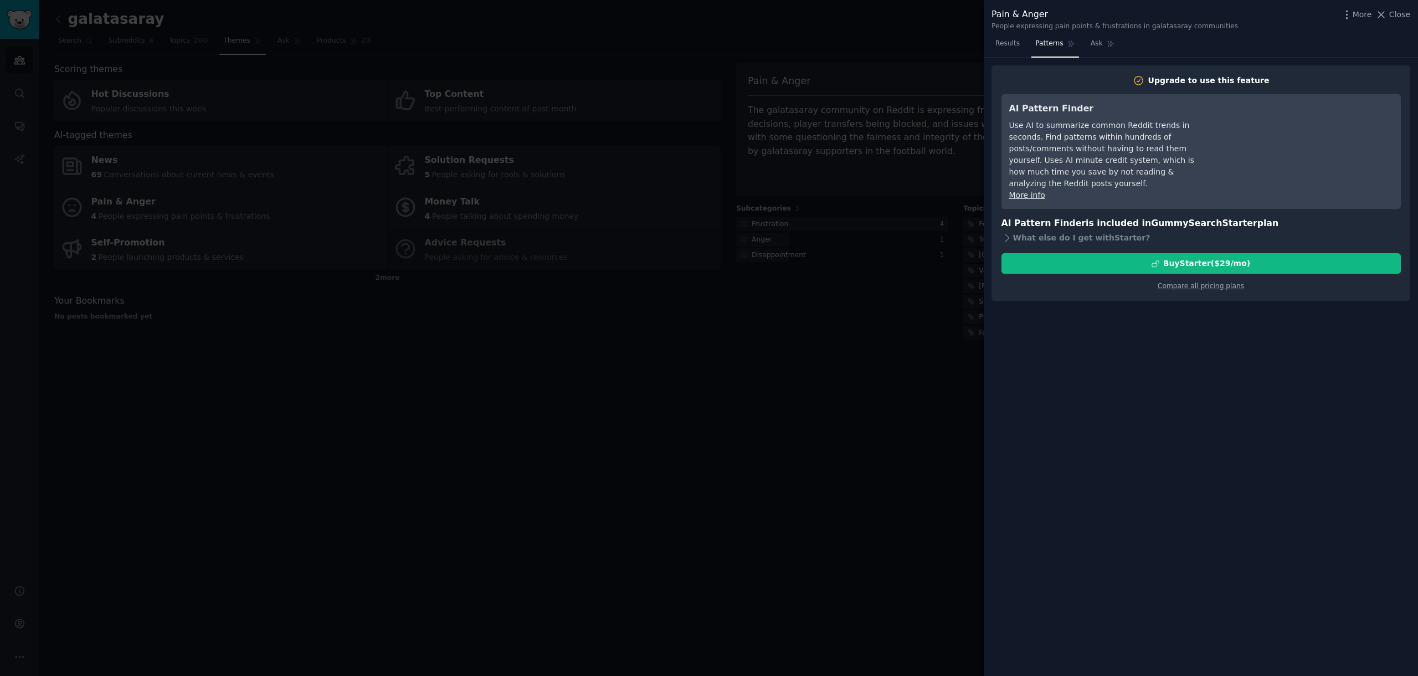
click at [587, 243] on div at bounding box center [709, 338] width 1418 height 676
